Goal: Check status

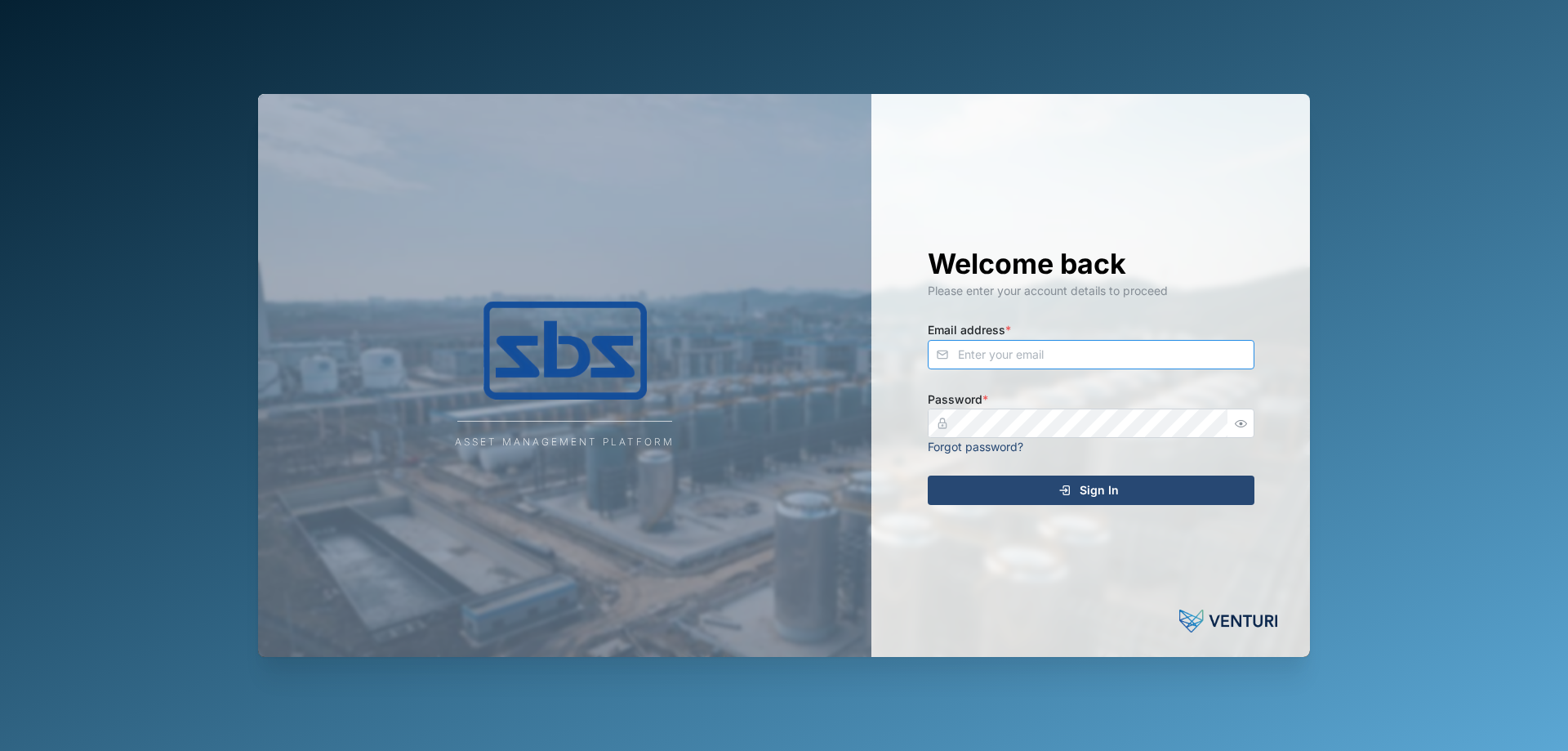
type input "[PERSON_NAME][EMAIL_ADDRESS][DOMAIN_NAME]"
click at [1094, 495] on span "Sign In" at bounding box center [1099, 490] width 39 height 27
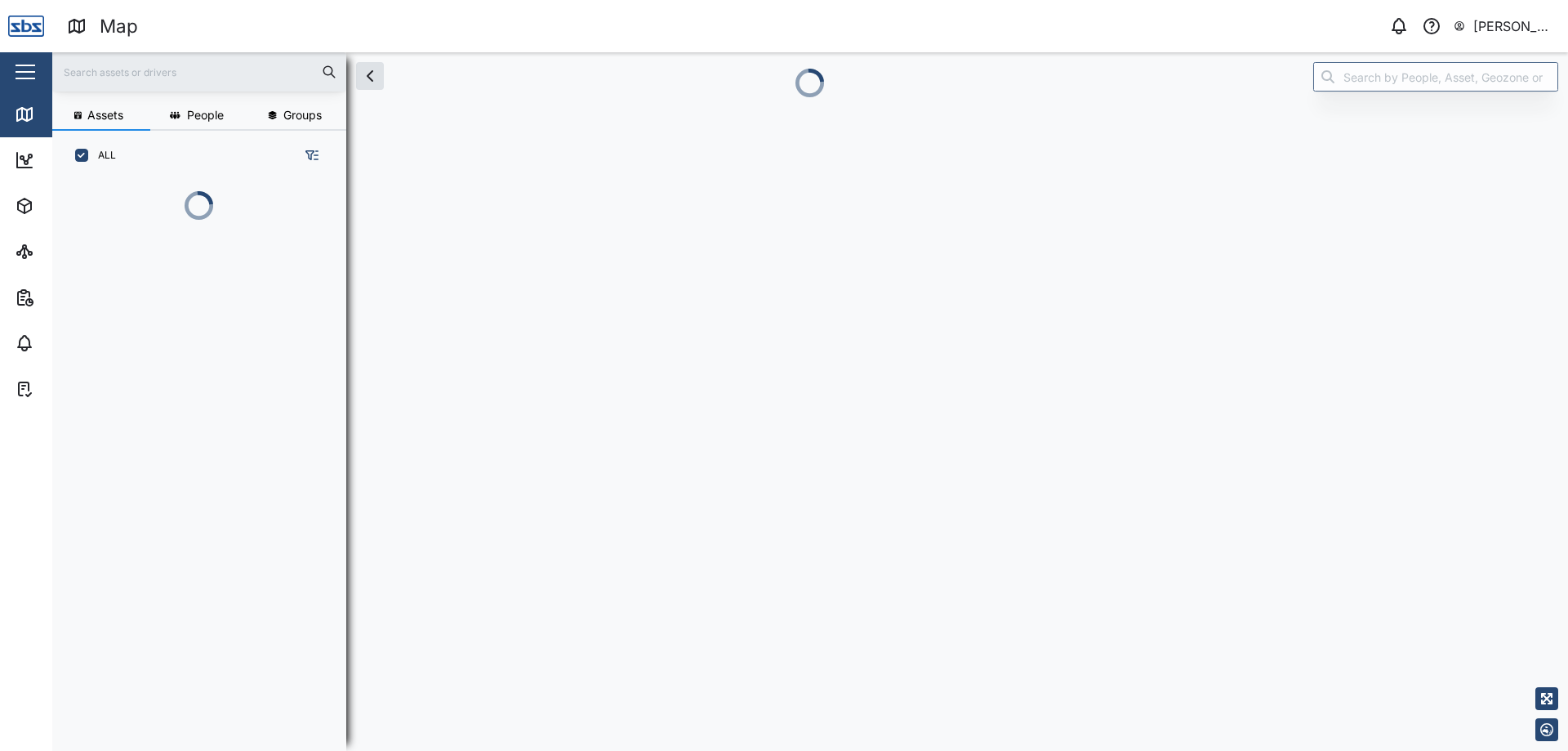
scroll to position [550, 256]
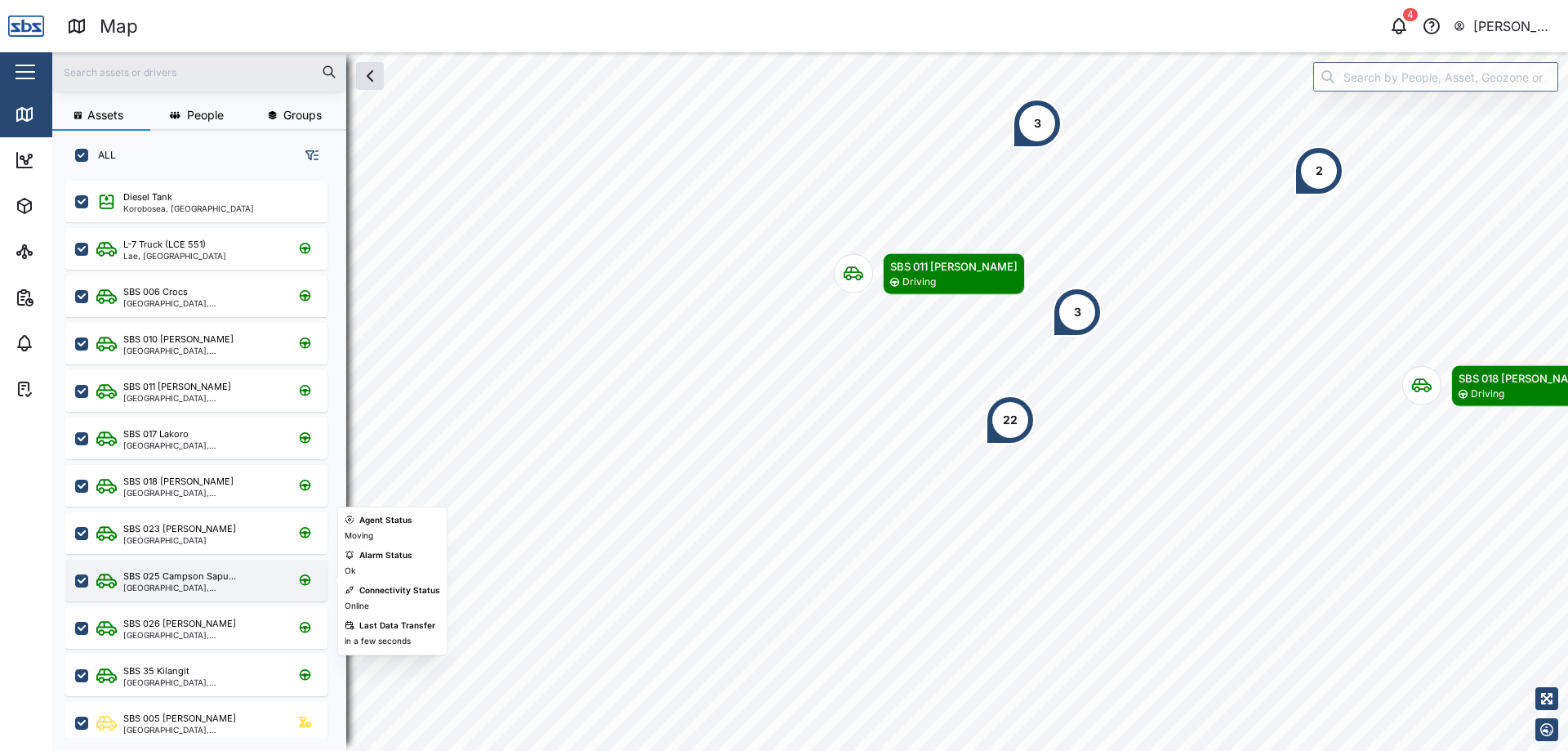
click at [183, 587] on div "[GEOGRAPHIC_DATA], [GEOGRAPHIC_DATA]" at bounding box center [201, 587] width 156 height 8
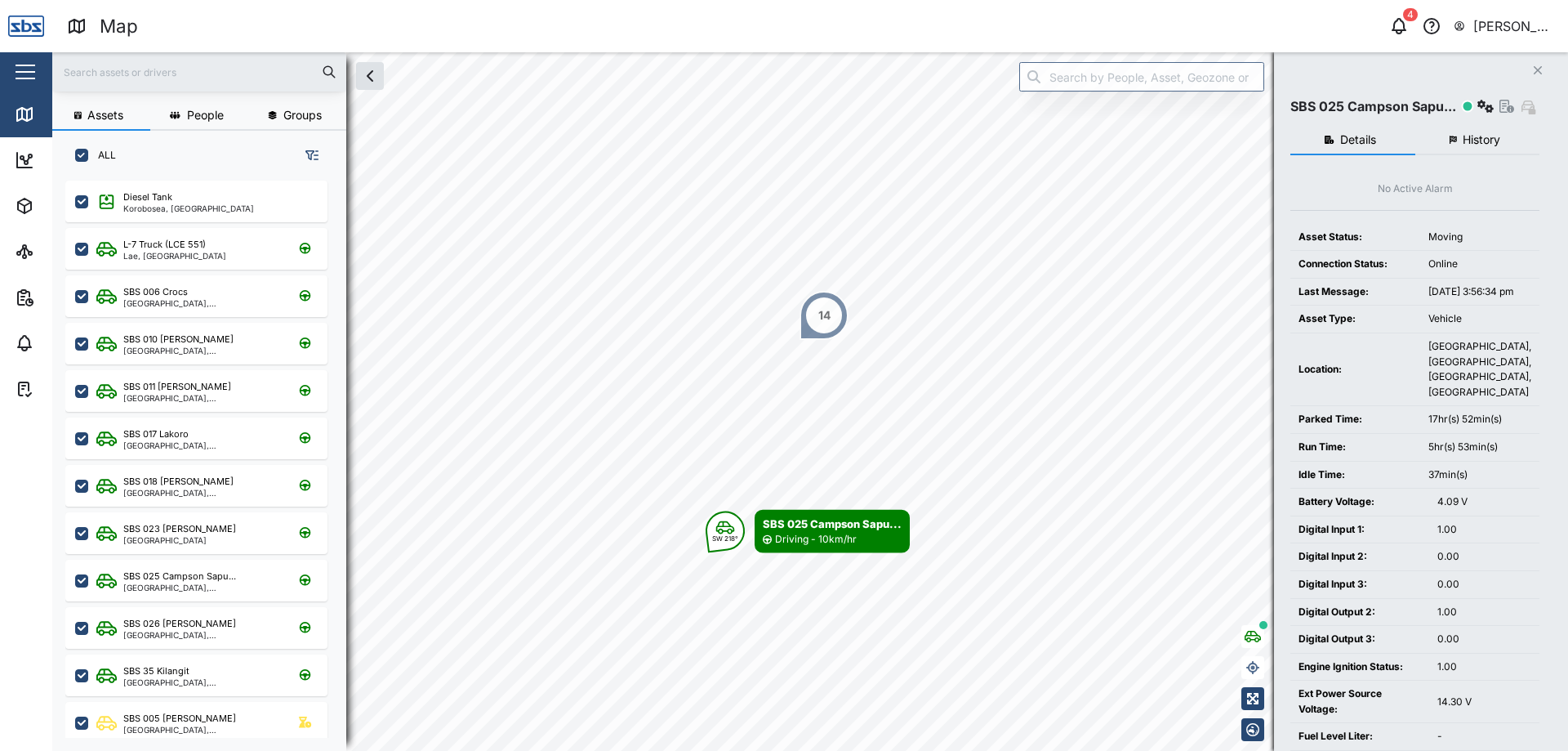
click at [1463, 140] on span "History" at bounding box center [1481, 139] width 38 height 11
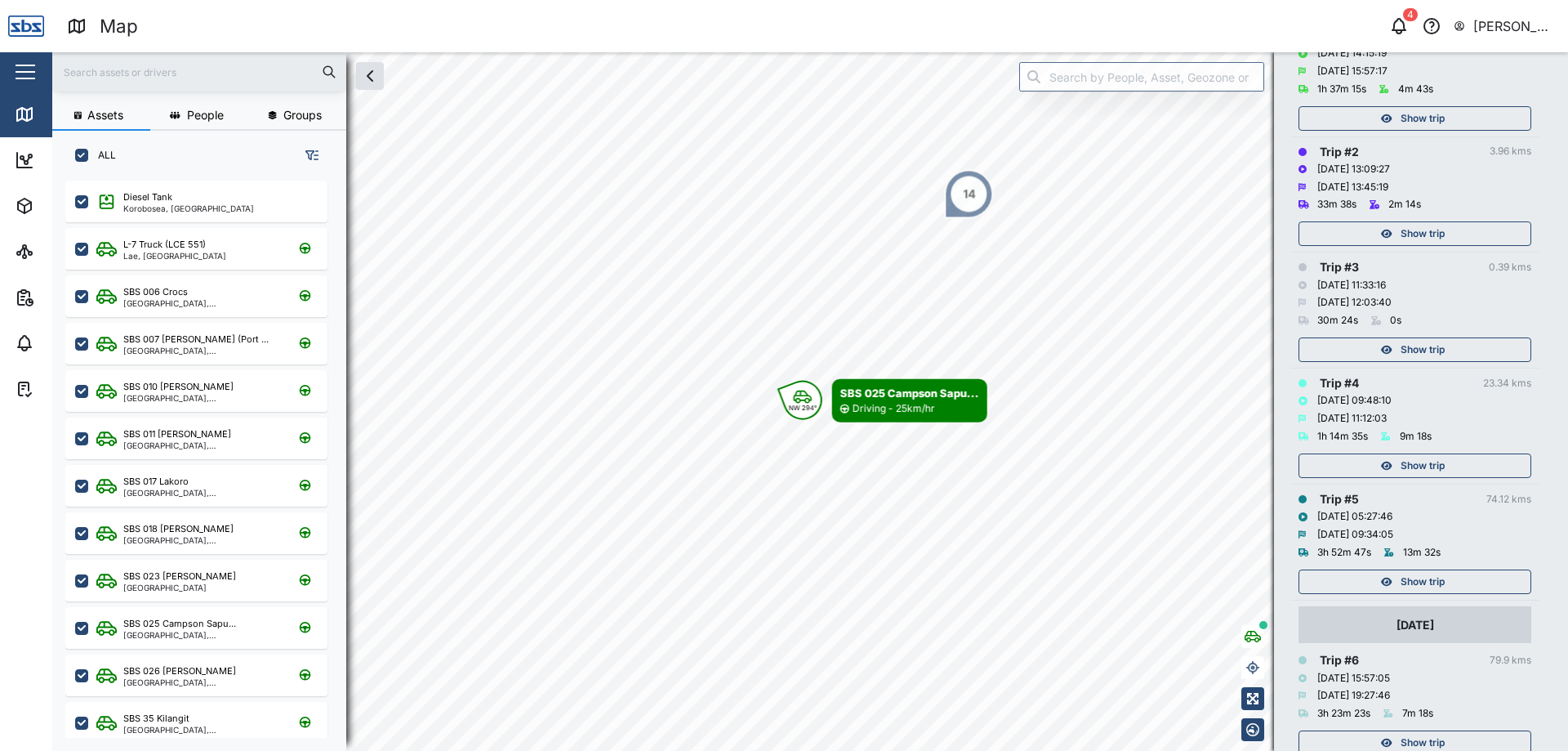
scroll to position [299, 0]
